Goal: Task Accomplishment & Management: Complete application form

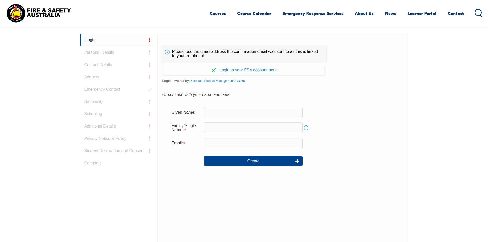
click at [215, 108] on input "text" at bounding box center [253, 112] width 98 height 11
type input "Dey"
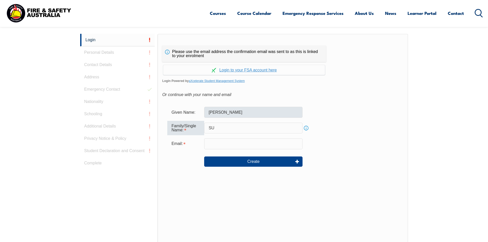
type input "S"
type input "Sudip"
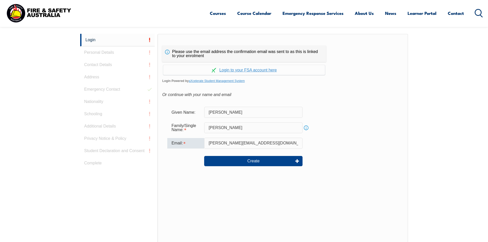
type input "sudip.dey82@gmail.com"
click at [378, 120] on form "Given Name: Dey Family/Single Name: Sudip Info Email: sudip.dey82@gmail.com Cre…" at bounding box center [282, 140] width 241 height 77
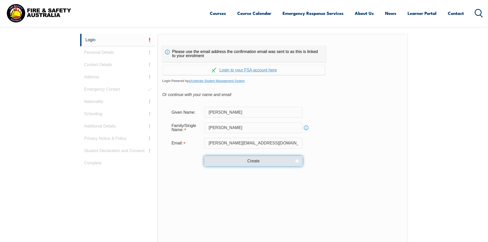
click at [294, 160] on button "Create" at bounding box center [253, 161] width 98 height 10
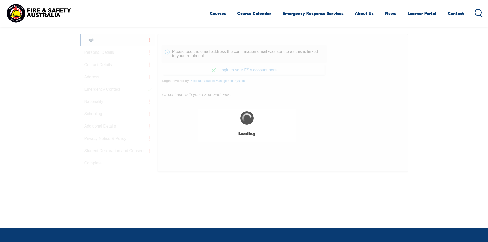
type input "Dey"
type input "Sudip"
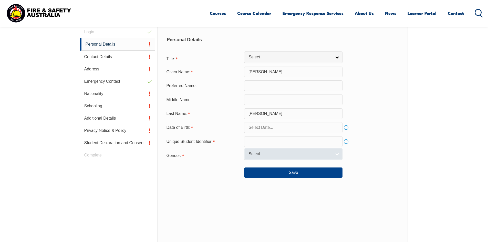
scroll to position [145, 0]
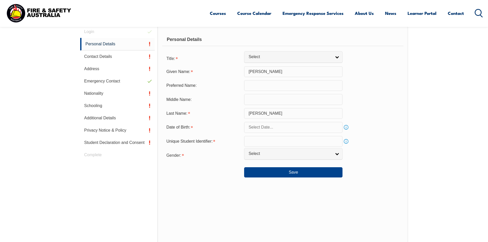
click at [258, 126] on input "text" at bounding box center [293, 127] width 98 height 11
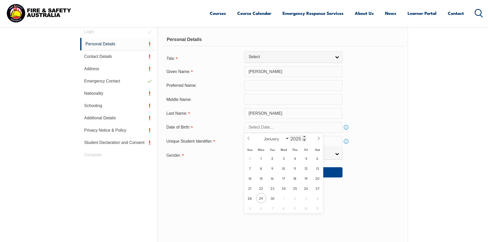
click at [298, 140] on input "2025" at bounding box center [297, 138] width 17 height 6
type input "1994"
click at [277, 141] on select "January February March April May June July August September October November De…" at bounding box center [275, 138] width 28 height 7
select select "5"
click at [261, 135] on select "January February March April May June July August September October November De…" at bounding box center [275, 138] width 28 height 7
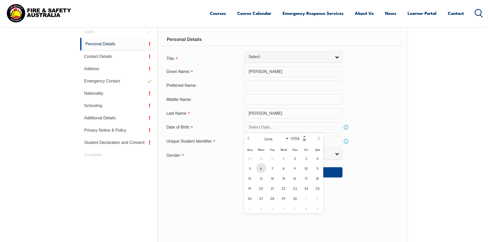
click at [265, 169] on span "6" at bounding box center [261, 168] width 10 height 10
type input "June 6, 1994"
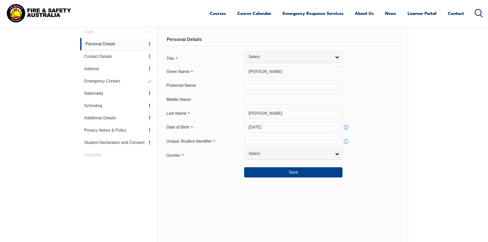
click at [375, 114] on div "Last Name: Sudip" at bounding box center [282, 113] width 241 height 11
click at [281, 158] on link "Select" at bounding box center [293, 154] width 98 height 12
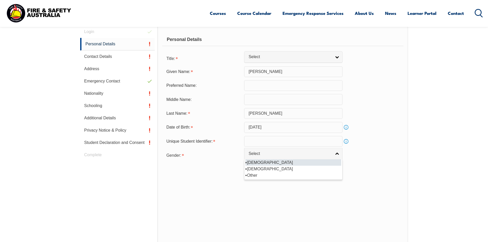
click at [272, 163] on li "Male" at bounding box center [293, 162] width 96 height 6
select select "M"
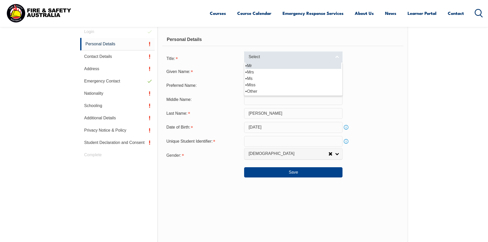
click at [265, 54] on link "Select" at bounding box center [293, 57] width 98 height 12
click at [262, 67] on li "Mr" at bounding box center [293, 65] width 96 height 6
select select "Mr"
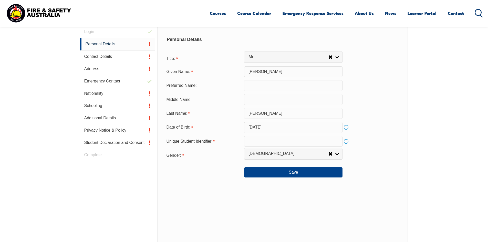
click at [258, 142] on input "text" at bounding box center [293, 141] width 98 height 11
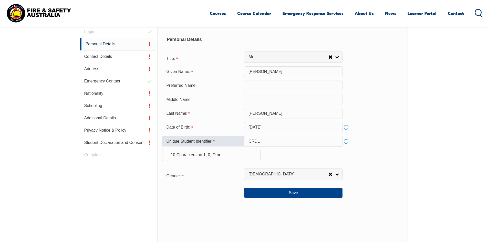
type input "CRDL84CU87"
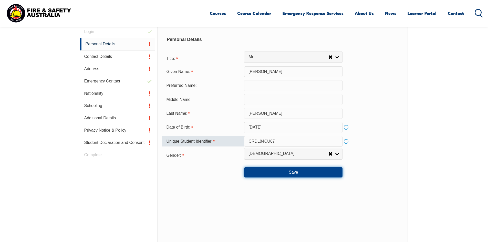
click at [277, 172] on button "Save" at bounding box center [293, 172] width 98 height 10
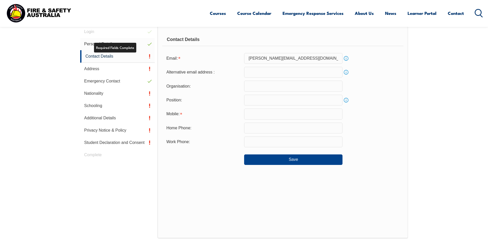
click at [135, 40] on link "Personal Details" at bounding box center [117, 44] width 75 height 12
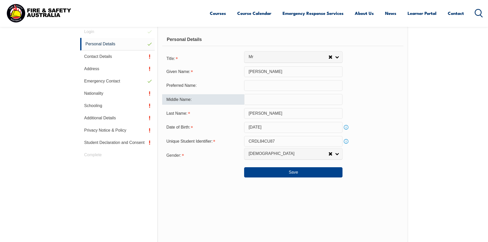
click at [273, 104] on input "text" at bounding box center [293, 99] width 98 height 11
click at [270, 114] on input "Sudip" at bounding box center [293, 113] width 98 height 11
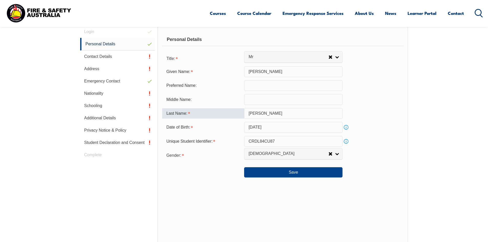
click at [270, 114] on input "Sudip" at bounding box center [293, 113] width 98 height 11
type input "DEY"
click at [259, 72] on input "Dey" at bounding box center [293, 71] width 98 height 11
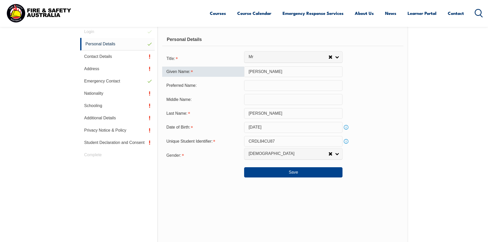
click at [259, 72] on input "Dey" at bounding box center [293, 71] width 98 height 11
type input "SUDIP"
click at [389, 79] on form "Title: Mr Mrs Ms Miss Other Mr Given Name: SUDIP Preferred Name: Middle Name: L…" at bounding box center [282, 115] width 241 height 125
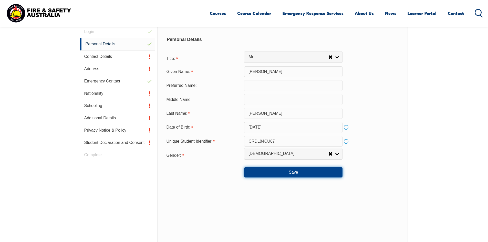
click at [305, 172] on button "Save" at bounding box center [293, 172] width 98 height 10
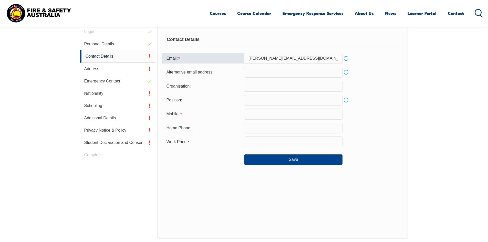
click at [280, 57] on input "sudip.dey82@gmail.com" at bounding box center [293, 58] width 98 height 11
click at [263, 71] on input "email" at bounding box center [293, 72] width 98 height 11
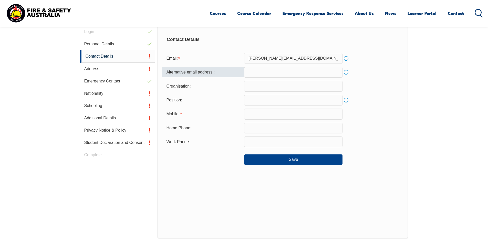
paste input "sudip.dey82@gmail.com"
drag, startPoint x: 272, startPoint y: 71, endPoint x: 306, endPoint y: 70, distance: 33.6
click at [306, 70] on input "sudip.dey82@gmail.com" at bounding box center [293, 72] width 98 height 11
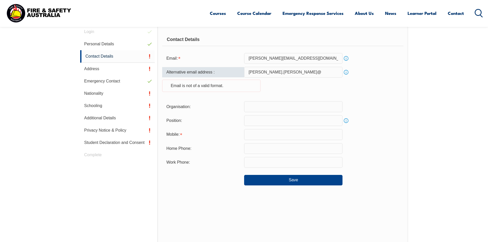
type input "sudip.dey@neengineering.com.au"
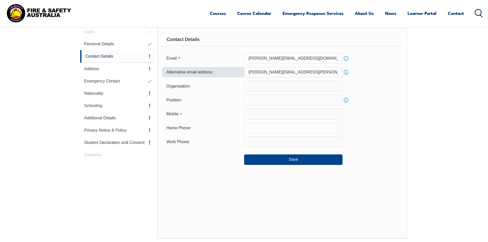
click at [304, 85] on input "text" at bounding box center [293, 86] width 98 height 11
type input "NORTHEAST AUTO GROUP"
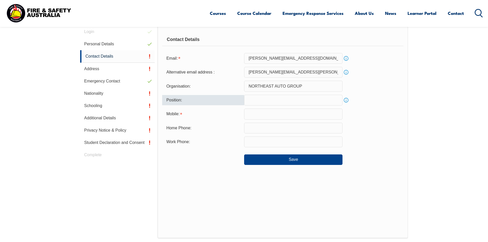
click at [293, 99] on input "text" at bounding box center [293, 100] width 98 height 11
drag, startPoint x: 299, startPoint y: 99, endPoint x: 278, endPoint y: 99, distance: 20.8
click at [278, 99] on input "QUALITY AND PLANNING MANAGER" at bounding box center [293, 100] width 98 height 11
type input "QUALITY AND VEHICLE COMPLIANCE MANAGER"
click at [364, 91] on div "Organisation: NORTHEAST AUTO GROUP" at bounding box center [282, 86] width 241 height 11
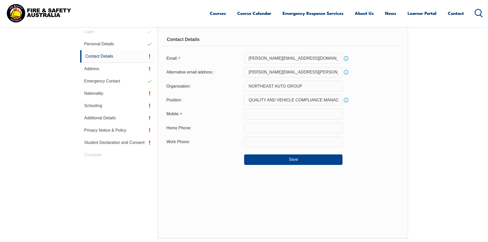
click at [268, 111] on input "text" at bounding box center [293, 114] width 98 height 11
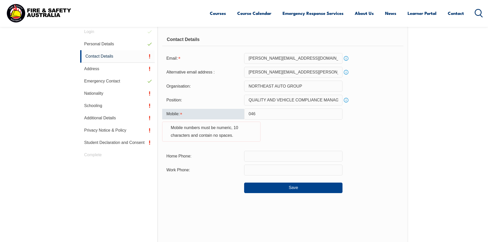
click at [284, 113] on input "046" at bounding box center [293, 114] width 98 height 11
paste input "7408109"
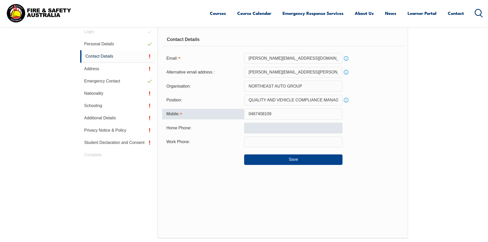
type input "0467408109"
click at [273, 127] on input "text" at bounding box center [293, 128] width 98 height 11
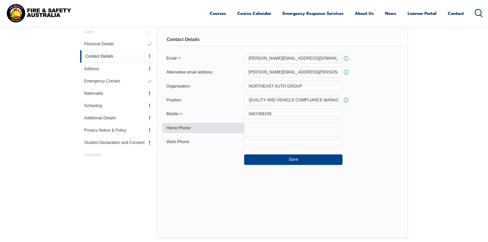
click at [205, 150] on div "Save" at bounding box center [282, 157] width 241 height 14
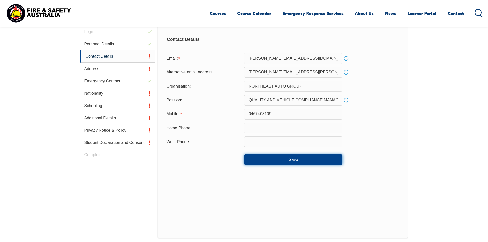
click at [249, 163] on button "Save" at bounding box center [293, 159] width 98 height 10
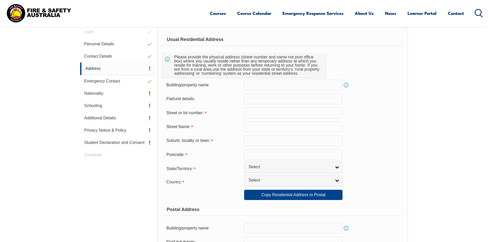
click at [273, 86] on input "text" at bounding box center [293, 85] width 98 height 11
click at [262, 113] on input "text" at bounding box center [293, 112] width 98 height 11
type input "15"
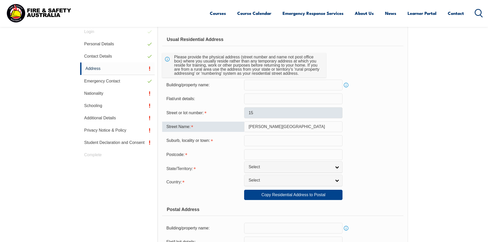
type input "Gaynor Avenue"
type input "A"
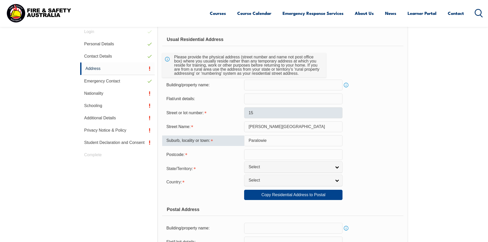
type input "Paralowie"
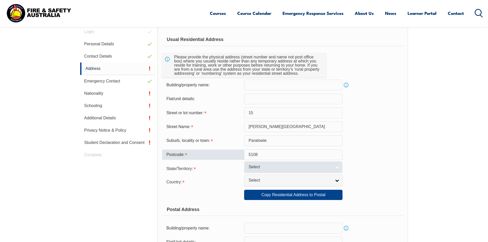
type input "5108"
click at [308, 170] on span "Select" at bounding box center [289, 166] width 83 height 5
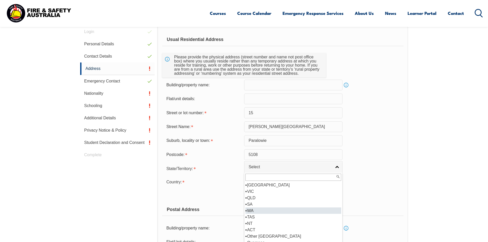
click at [265, 187] on li "WA" at bounding box center [293, 210] width 96 height 6
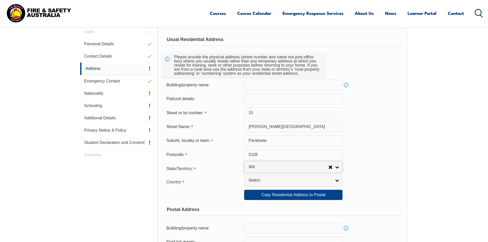
click at [265, 187] on div "Postal Address" at bounding box center [282, 209] width 241 height 13
click at [267, 168] on span "WA" at bounding box center [288, 166] width 80 height 5
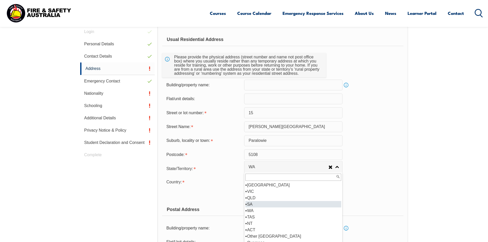
click at [257, 187] on li "SA" at bounding box center [293, 204] width 96 height 6
select select "SA"
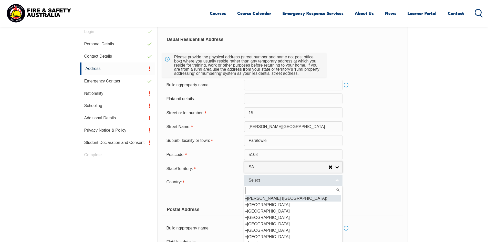
click at [264, 182] on span "Select" at bounding box center [289, 180] width 83 height 5
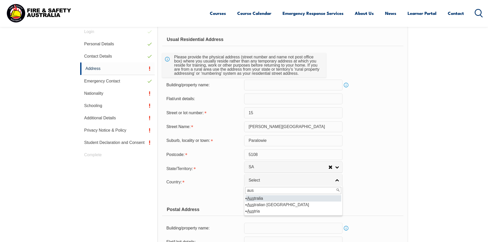
type input "aus"
click at [263, 187] on li "Aus tralia" at bounding box center [293, 198] width 96 height 6
select select "1101"
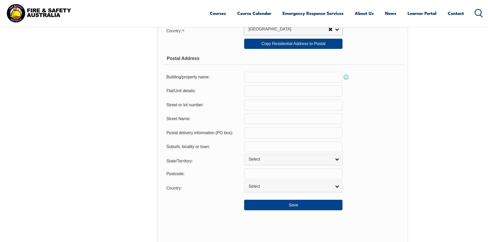
scroll to position [298, 0]
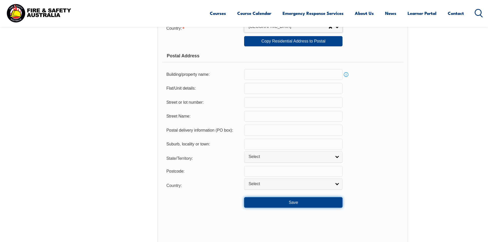
click at [279, 187] on button "Save" at bounding box center [293, 202] width 98 height 10
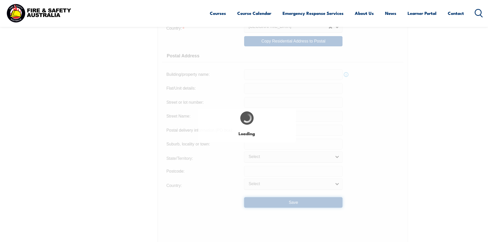
type input "Gaynor Avenue"
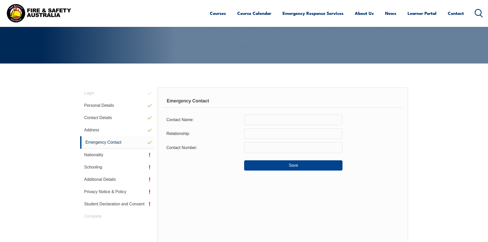
scroll to position [45, 0]
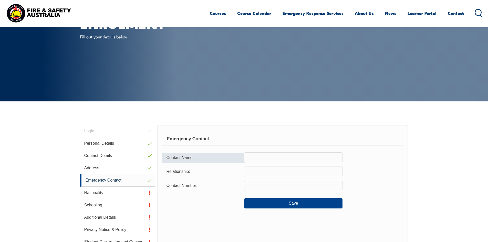
click at [265, 157] on input "text" at bounding box center [293, 157] width 98 height 11
type input "Shreeparna Sarkar"
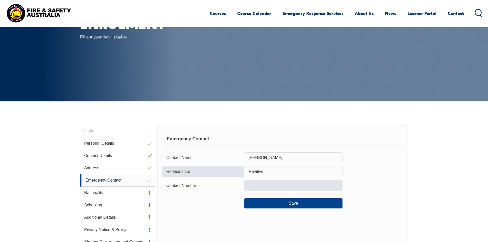
type input "Relative"
click at [263, 184] on input "text" at bounding box center [293, 185] width 98 height 11
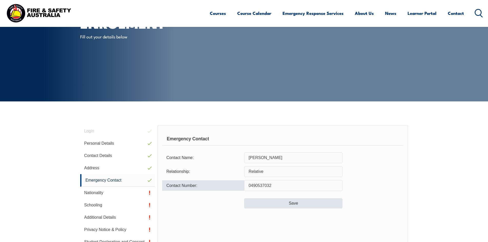
type input "0490537032"
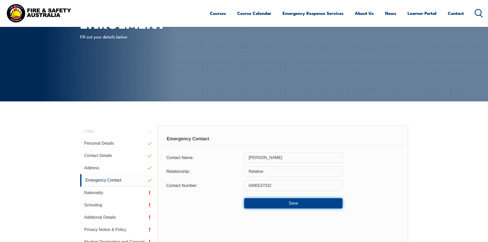
click at [267, 187] on button "Save" at bounding box center [293, 203] width 98 height 10
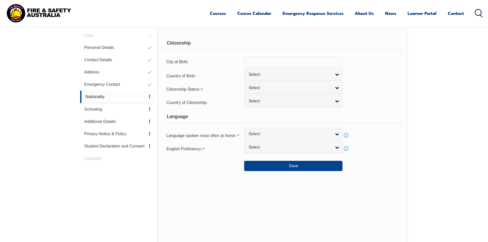
scroll to position [145, 0]
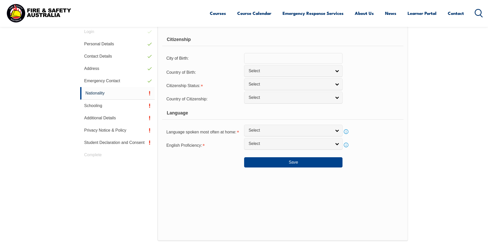
click at [270, 60] on input "text" at bounding box center [293, 58] width 98 height 11
type input "Jamshedpur"
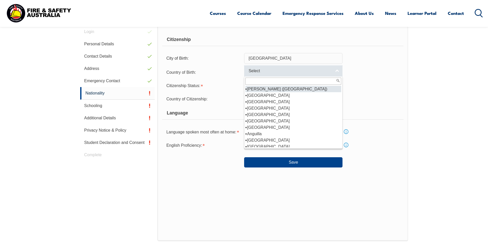
click at [278, 72] on span "Select" at bounding box center [289, 70] width 83 height 5
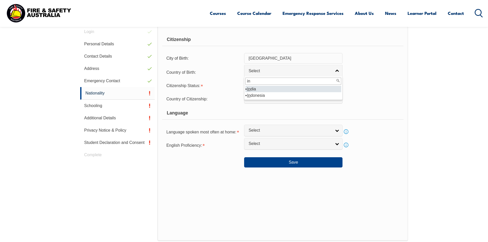
type input "in"
click at [267, 91] on li "In dia" at bounding box center [293, 89] width 96 height 6
select select "7103"
click at [268, 87] on span "Select" at bounding box center [289, 84] width 83 height 5
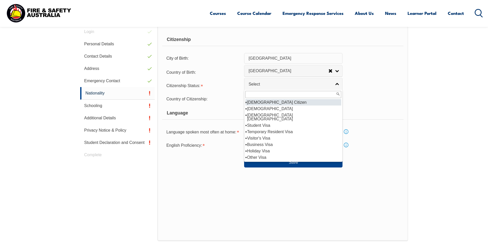
click at [264, 101] on li "Australian Citizen" at bounding box center [293, 102] width 96 height 6
select select "1"
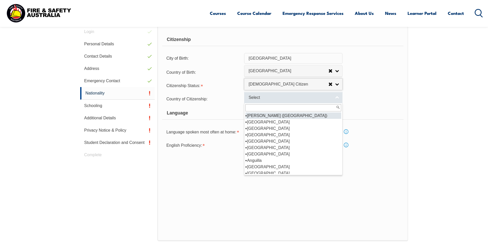
click at [266, 98] on span "Select" at bounding box center [289, 97] width 83 height 5
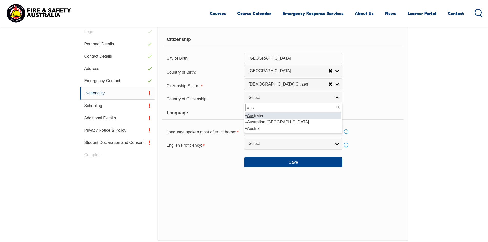
type input "aus"
click at [264, 115] on li "Aus tralia" at bounding box center [293, 115] width 96 height 6
select select "1101"
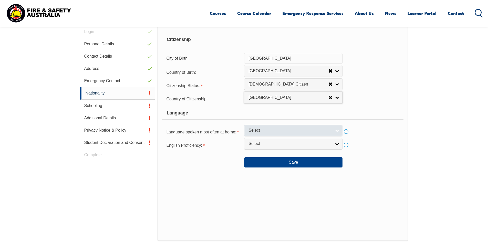
click at [271, 132] on span "Select" at bounding box center [289, 130] width 83 height 5
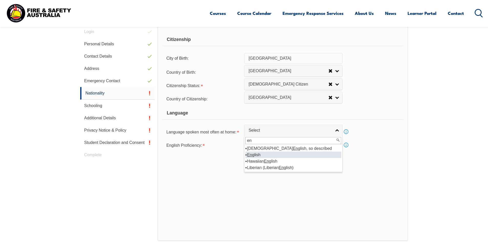
type input "en"
click at [267, 154] on li "En glish" at bounding box center [293, 155] width 96 height 6
select select "1201"
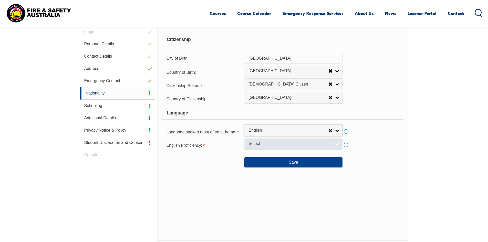
click at [270, 145] on span "Select" at bounding box center [289, 143] width 83 height 5
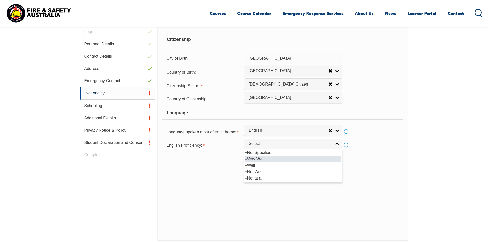
click at [260, 158] on li "Very Well" at bounding box center [293, 159] width 96 height 6
select select "1"
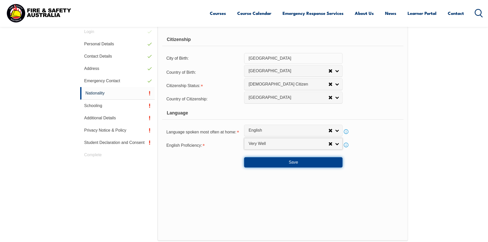
click at [281, 162] on button "Save" at bounding box center [293, 162] width 98 height 10
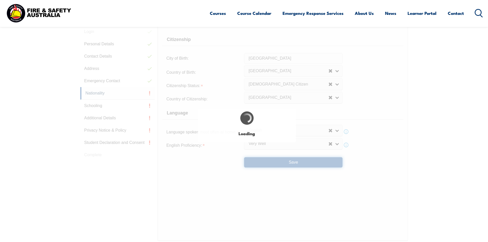
select select "false"
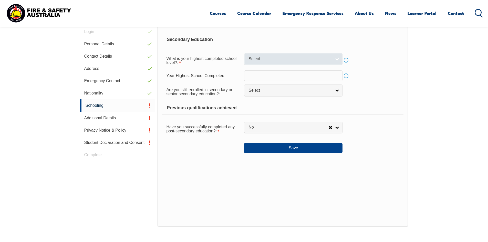
click at [288, 60] on span "Select" at bounding box center [289, 58] width 83 height 5
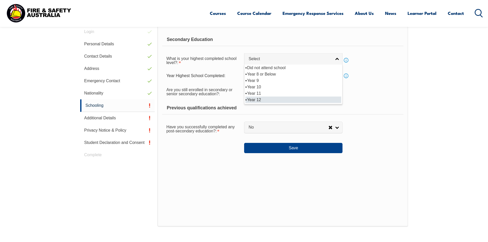
click at [274, 100] on li "Year 12" at bounding box center [293, 100] width 96 height 6
select select "12"
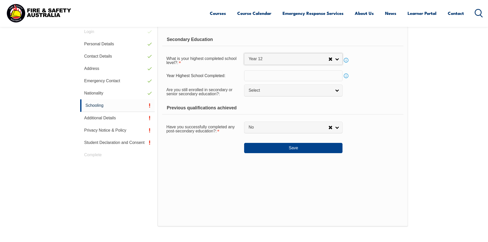
click at [275, 77] on input "text" at bounding box center [293, 75] width 98 height 11
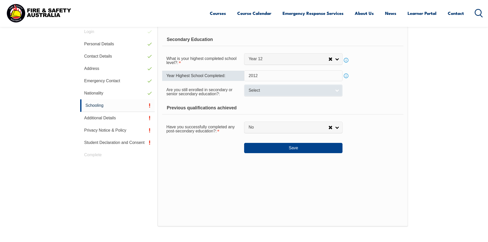
type input "2012"
click at [276, 92] on span "Select" at bounding box center [289, 90] width 83 height 5
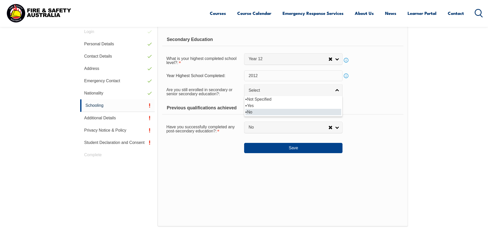
click at [269, 111] on li "No" at bounding box center [293, 112] width 96 height 6
select select "false"
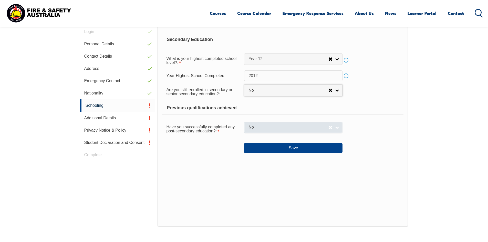
click at [264, 130] on link "No" at bounding box center [293, 128] width 98 height 12
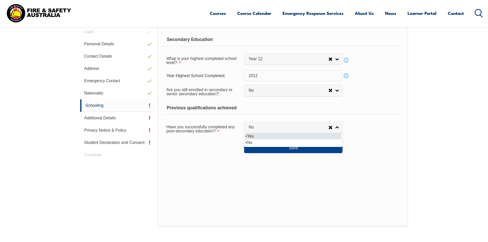
click at [262, 137] on li "Yes" at bounding box center [293, 136] width 96 height 6
select select "true"
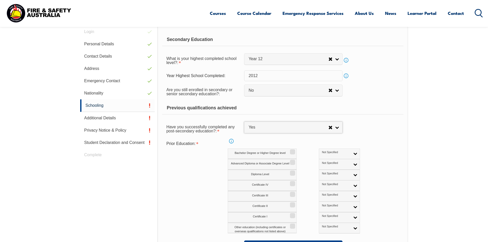
scroll to position [170, 0]
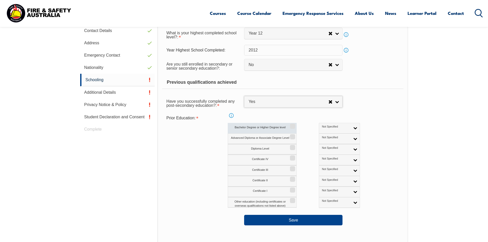
click at [290, 125] on input "Bachelor Degree or Higher Degree level" at bounding box center [291, 124] width 3 height 1
checkbox input "true"
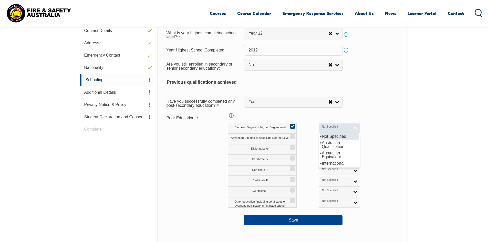
click at [322, 128] on span "Not Specified" at bounding box center [336, 127] width 28 height 4
click at [320, 144] on li "Australian Qualification" at bounding box center [339, 145] width 38 height 10
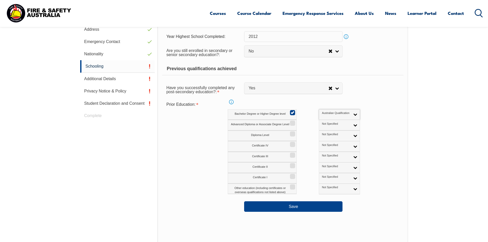
scroll to position [196, 0]
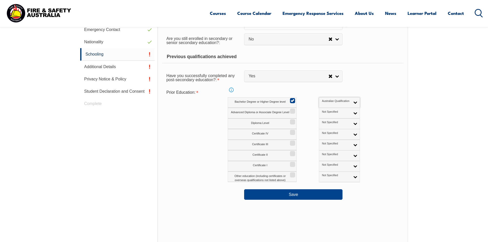
click at [299, 187] on div "Save" at bounding box center [282, 192] width 241 height 14
click at [309, 187] on button "Save" at bounding box center [293, 194] width 98 height 10
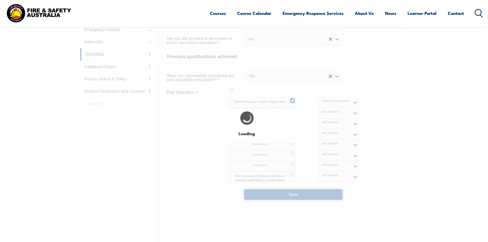
select select
select select "false"
select select "true"
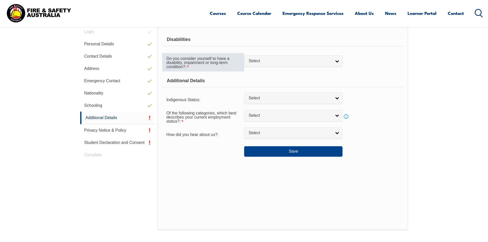
scroll to position [98, 0]
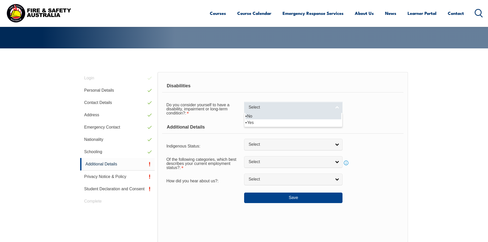
click at [268, 108] on span "Select" at bounding box center [289, 107] width 83 height 5
click at [263, 116] on li "No" at bounding box center [293, 116] width 96 height 6
select select "false"
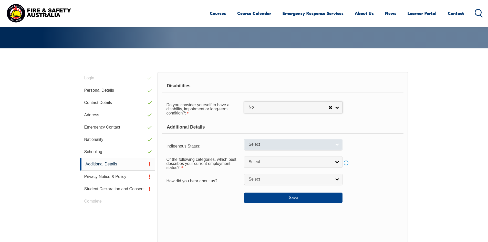
click at [253, 144] on span "Select" at bounding box center [289, 144] width 83 height 5
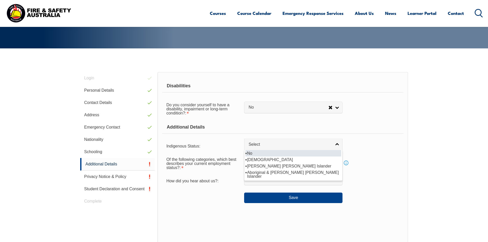
click at [251, 152] on li "No" at bounding box center [293, 153] width 96 height 6
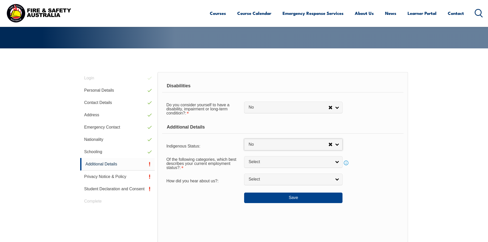
select select "4"
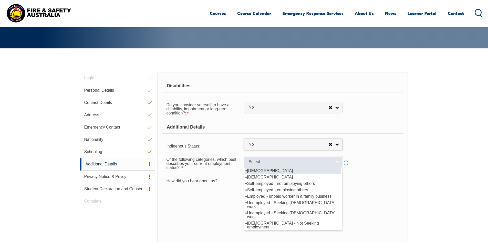
click at [252, 164] on span "Select" at bounding box center [289, 161] width 83 height 5
click at [282, 172] on li "Full-time employee" at bounding box center [293, 170] width 96 height 6
select select "1"
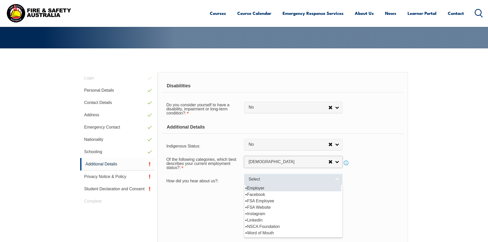
click at [281, 179] on span "Select" at bounding box center [289, 179] width 83 height 5
click at [275, 187] on li "Employer" at bounding box center [293, 188] width 96 height 6
select select "8019"
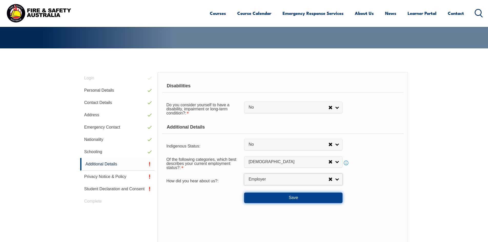
click at [293, 187] on button "Save" at bounding box center [293, 198] width 98 height 10
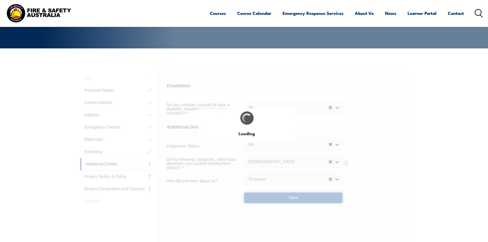
select select "false"
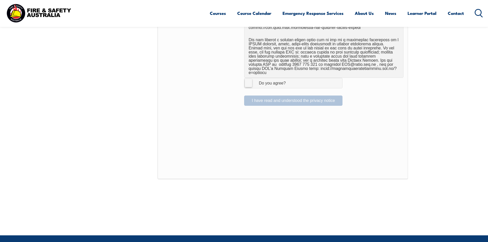
scroll to position [349, 0]
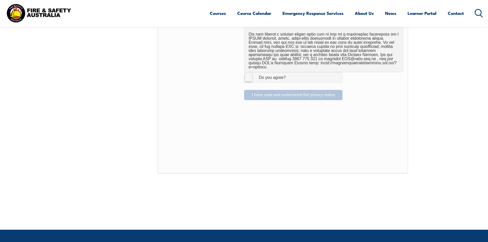
click at [252, 72] on label "I Agree Do you agree?" at bounding box center [293, 77] width 98 height 10
click at [290, 72] on input "I Agree Do you agree?" at bounding box center [294, 77] width 9 height 10
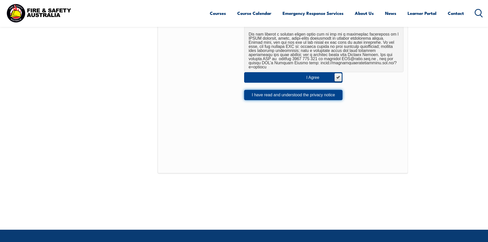
click at [274, 90] on button "I have read and understood the privacy notice" at bounding box center [293, 95] width 98 height 10
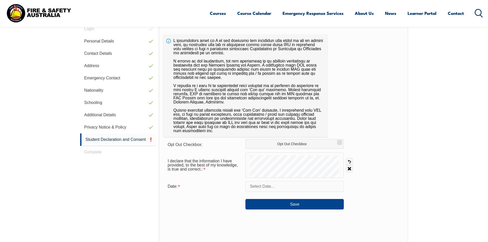
scroll to position [145, 0]
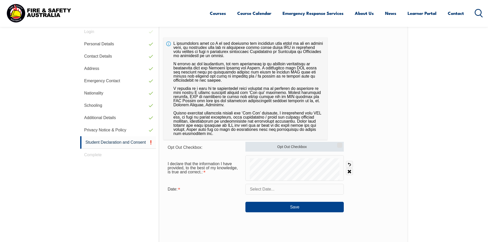
click at [299, 148] on label "Opt Out Checkbox" at bounding box center [294, 147] width 98 height 10
click at [337, 144] on input "Opt Out Checkbox" at bounding box center [338, 143] width 3 height 1
checkbox input "true"
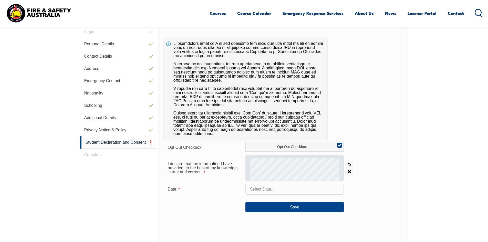
click at [278, 170] on div at bounding box center [294, 168] width 98 height 26
click at [296, 175] on div at bounding box center [294, 168] width 98 height 26
click at [296, 173] on form "Opt Out Checkbox: Opt Out Checkbox I declare that the information I have provid…" at bounding box center [283, 177] width 240 height 70
click at [295, 174] on div at bounding box center [294, 168] width 98 height 26
click at [294, 156] on div at bounding box center [294, 168] width 98 height 26
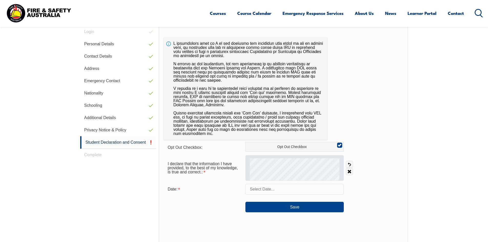
click at [292, 176] on div at bounding box center [294, 168] width 98 height 26
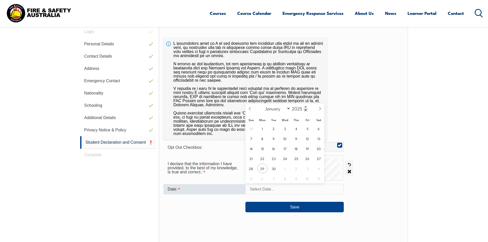
click at [282, 187] on input "text" at bounding box center [294, 189] width 98 height 11
click at [260, 168] on span "29" at bounding box center [262, 168] width 10 height 10
type input "September 29, 2025"
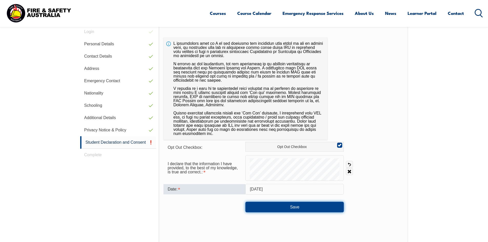
click at [260, 187] on button "Save" at bounding box center [294, 207] width 98 height 10
